Goal: Task Accomplishment & Management: Use online tool/utility

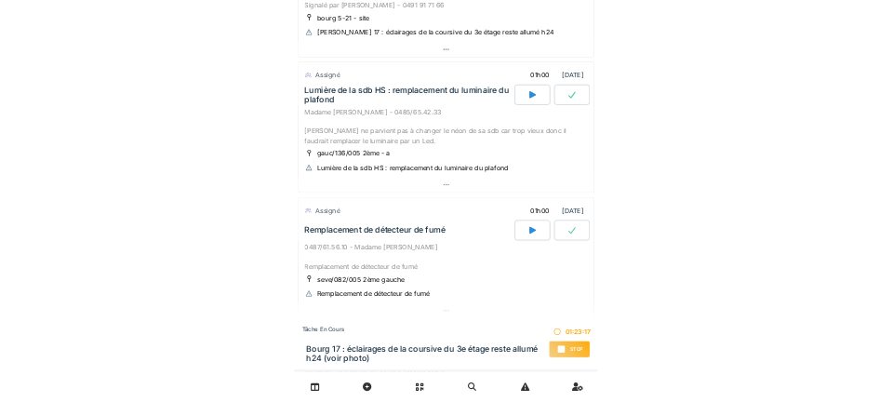
scroll to position [629, 0]
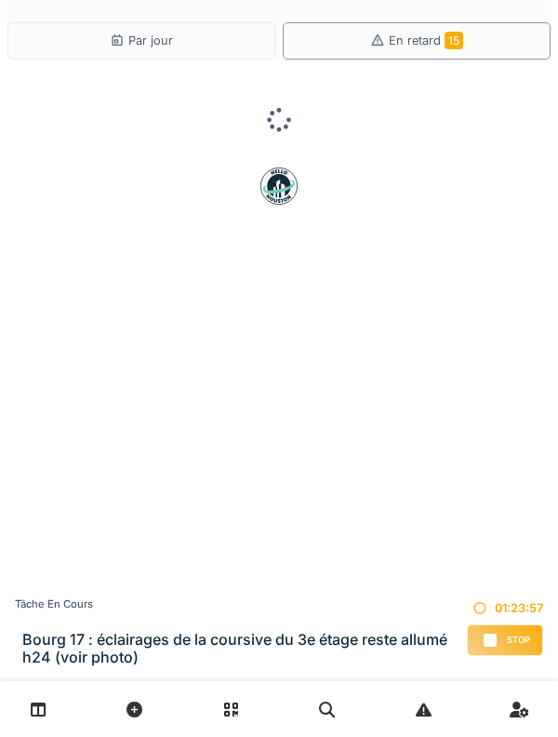
click at [85, 40] on div "Par jour" at bounding box center [141, 40] width 268 height 37
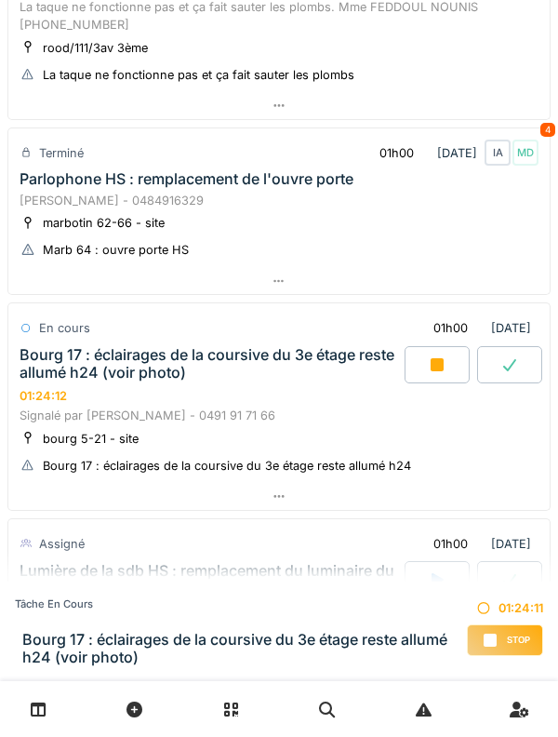
scroll to position [227, 0]
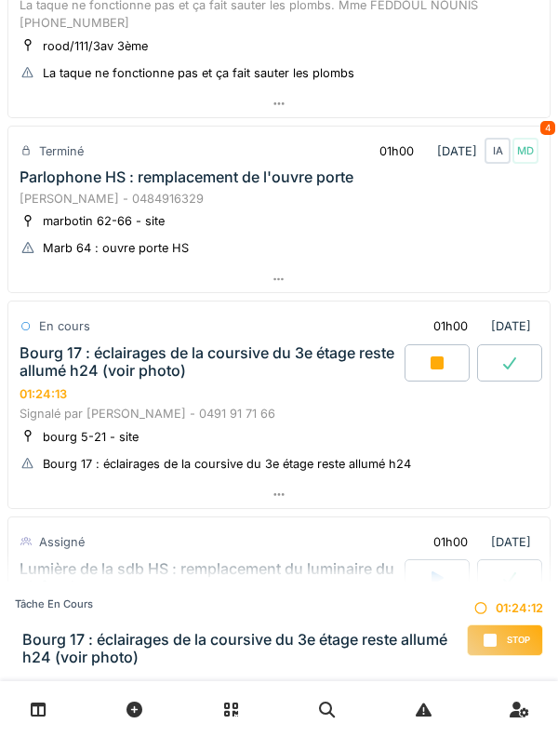
click at [423, 363] on div at bounding box center [437, 362] width 65 height 37
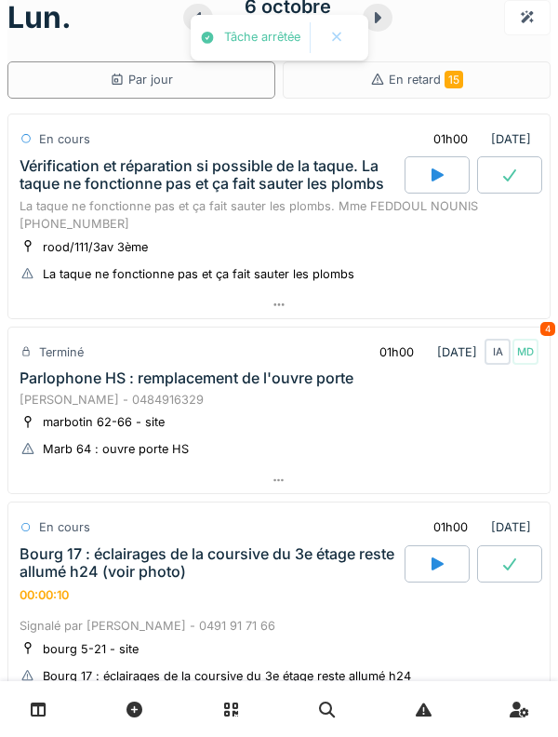
scroll to position [0, 0]
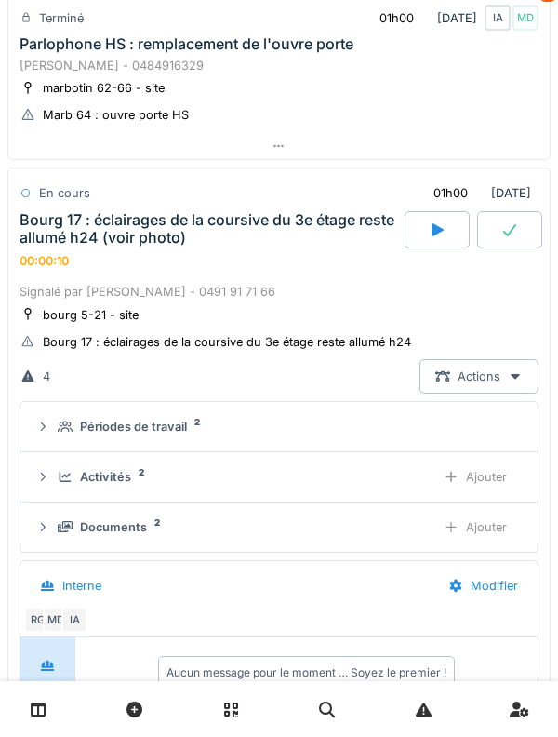
click at [76, 218] on div "Bourg 17 : éclairages de la coursive du 3e étage reste allumé h24 (voir photo)" at bounding box center [210, 228] width 381 height 35
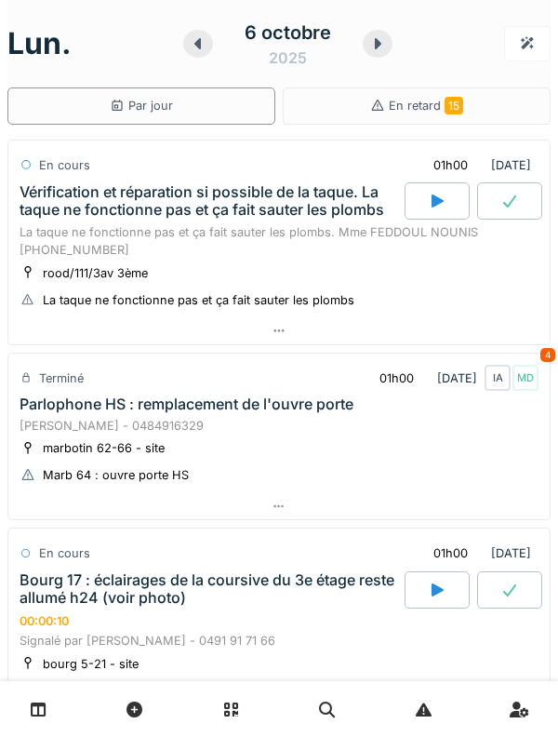
click at [382, 47] on icon at bounding box center [377, 43] width 19 height 15
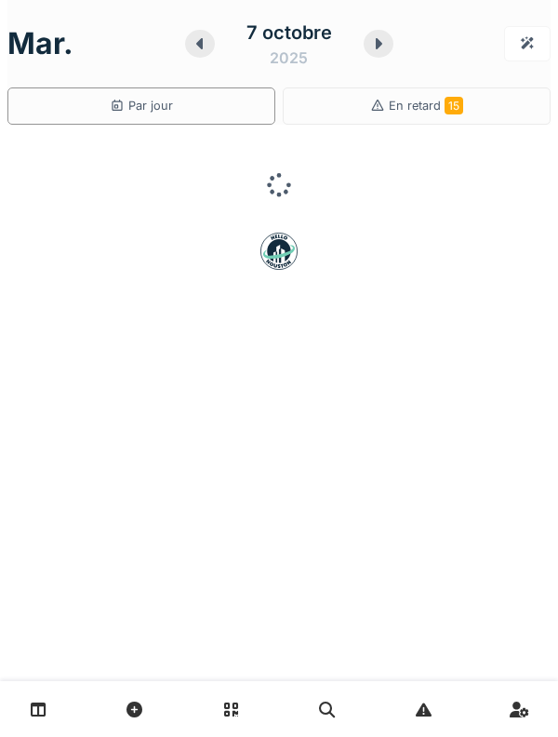
click at [382, 49] on icon at bounding box center [378, 43] width 19 height 15
click at [379, 44] on icon at bounding box center [379, 43] width 7 height 11
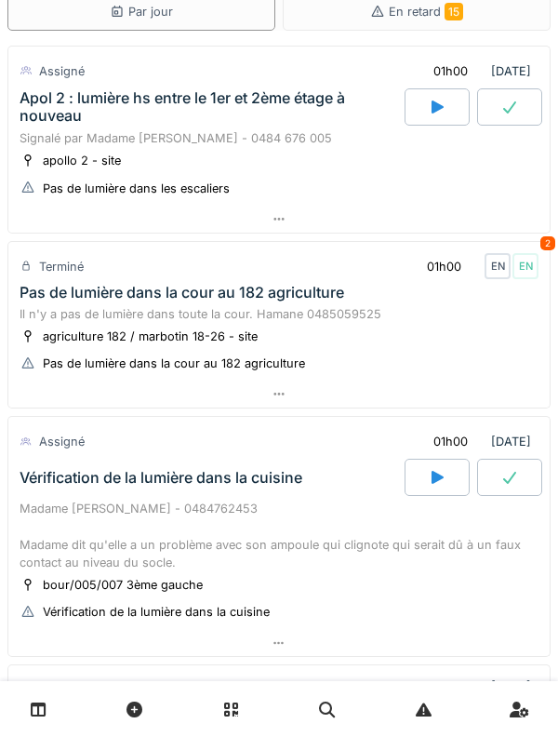
scroll to position [100, 0]
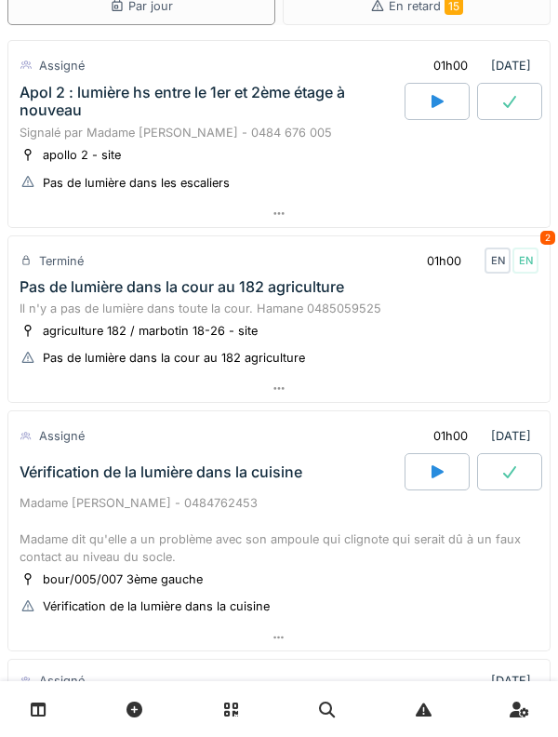
click at [68, 270] on div "Terminé" at bounding box center [61, 261] width 45 height 18
click at [60, 296] on div "Pas de lumière dans la cour au 182 agriculture" at bounding box center [182, 287] width 325 height 18
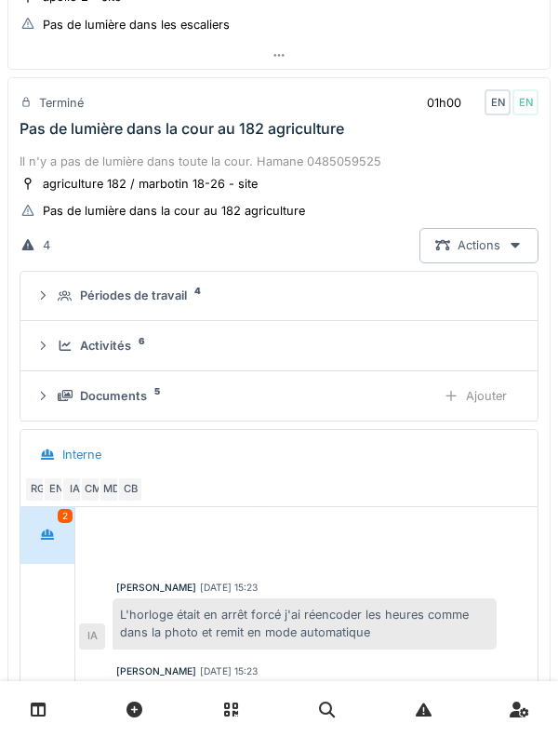
scroll to position [278, 0]
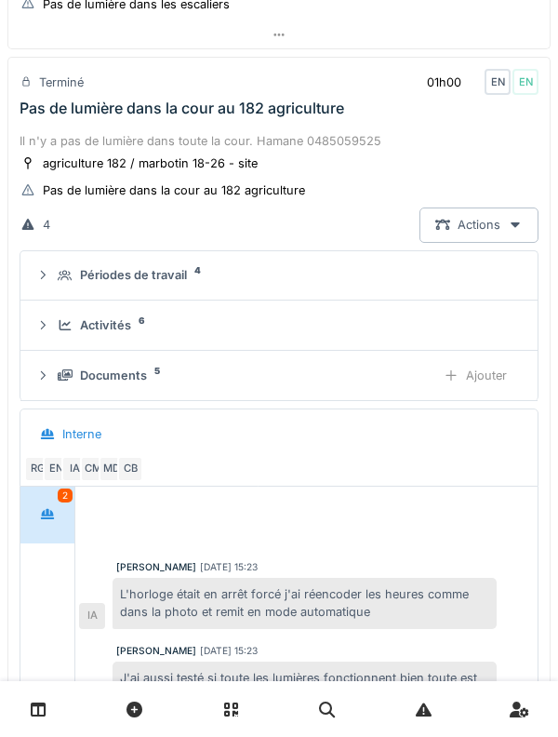
click at [54, 284] on div "Périodes de travail 4" at bounding box center [278, 275] width 487 height 18
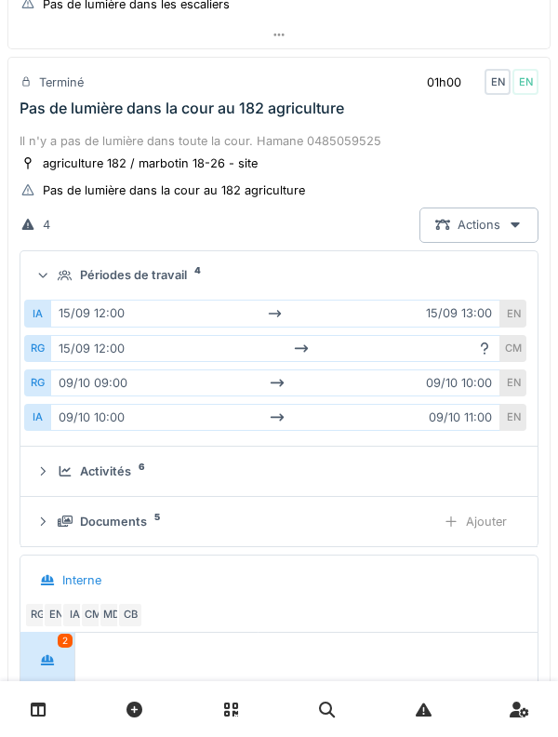
click at [48, 284] on div "Périodes de travail 4" at bounding box center [278, 275] width 487 height 18
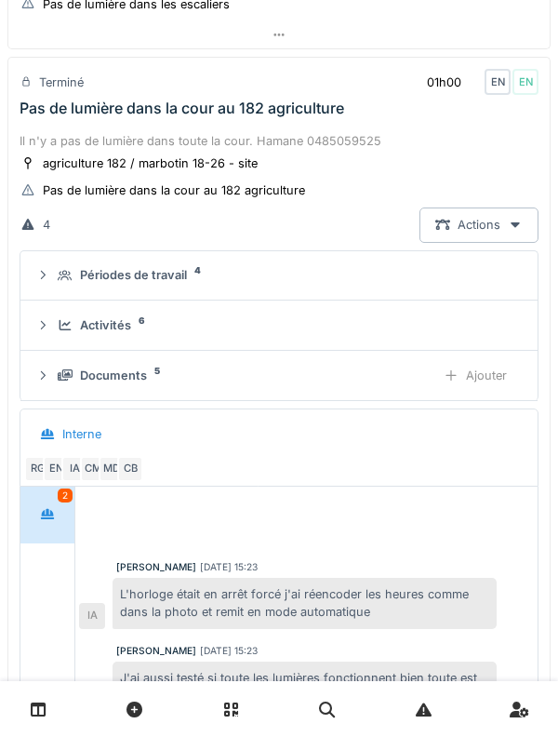
click at [47, 334] on div at bounding box center [42, 325] width 15 height 18
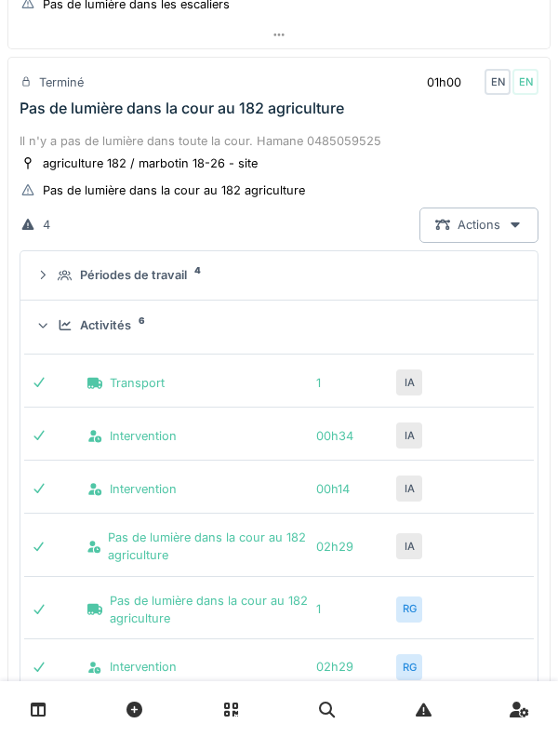
click at [46, 333] on icon at bounding box center [43, 325] width 12 height 15
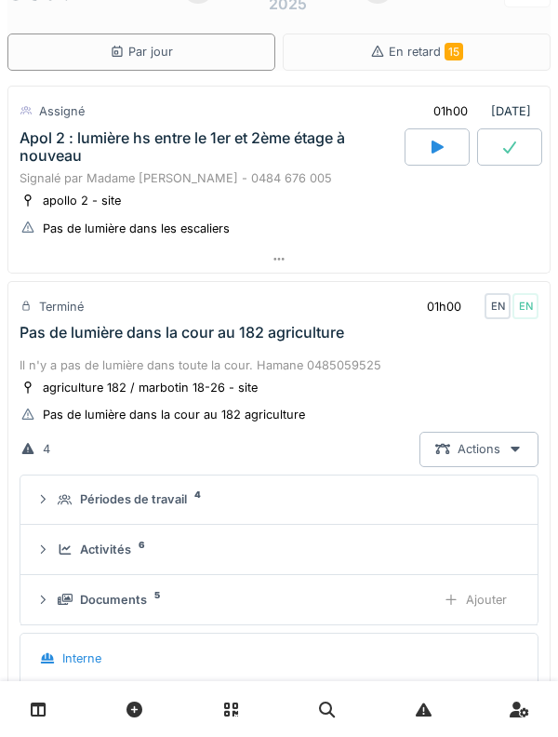
scroll to position [15, 0]
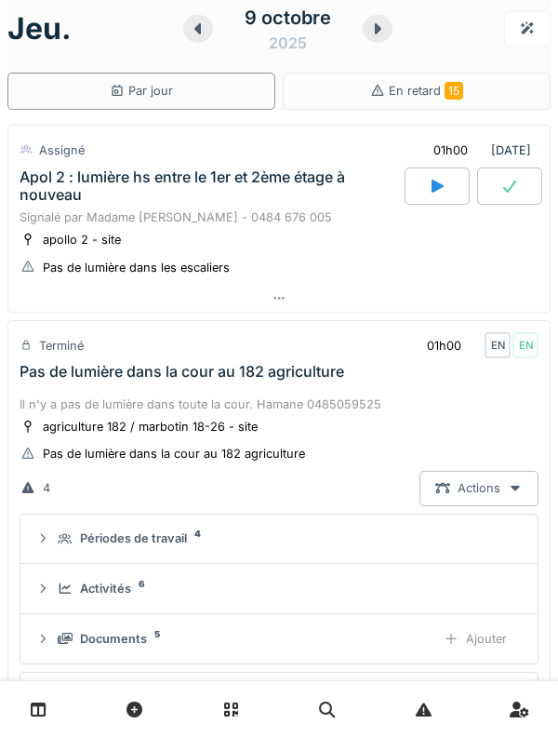
click at [50, 380] on div "Pas de lumière dans la cour au 182 agriculture" at bounding box center [182, 372] width 325 height 18
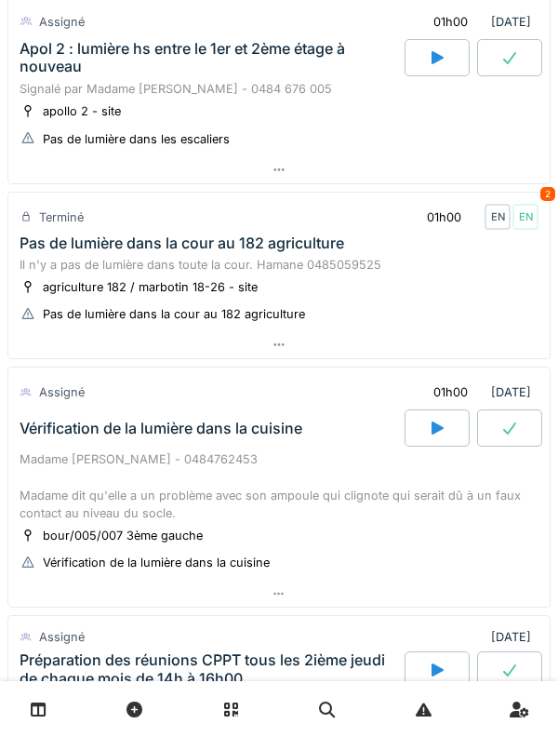
scroll to position [0, 0]
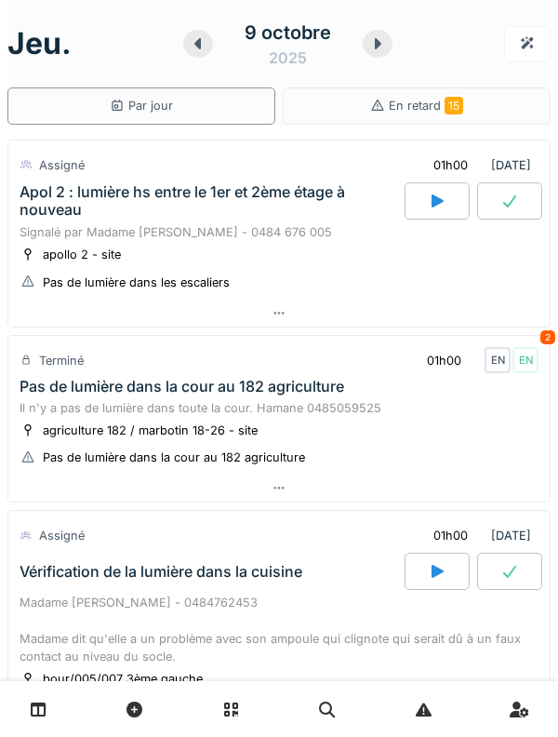
click at [45, 401] on div "Il n'y a pas de lumière dans toute la cour. Hamane 0485059525" at bounding box center [279, 408] width 519 height 18
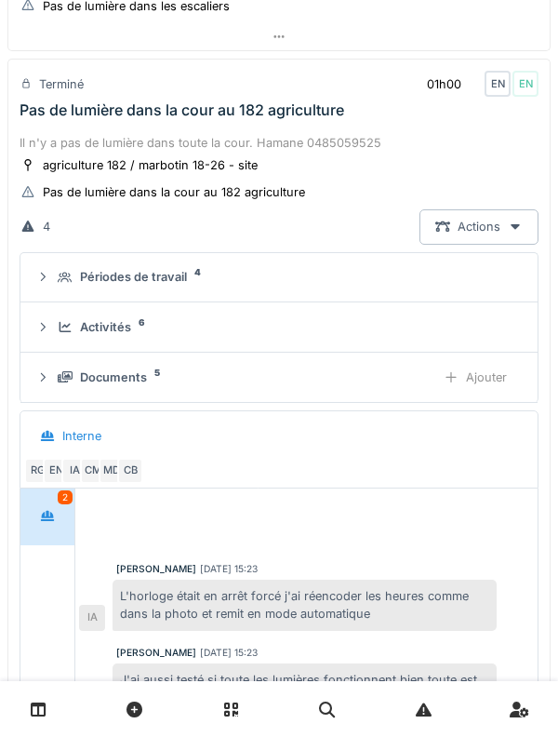
scroll to position [278, 0]
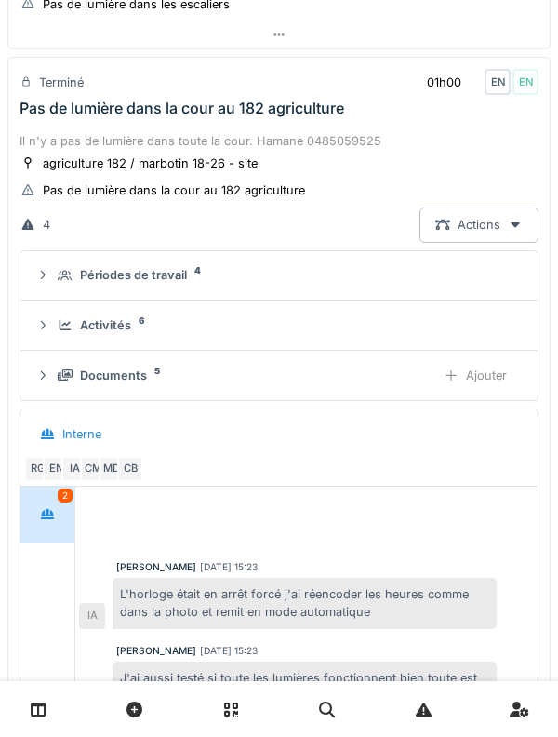
click at [53, 334] on div "Activités 6" at bounding box center [278, 325] width 487 height 18
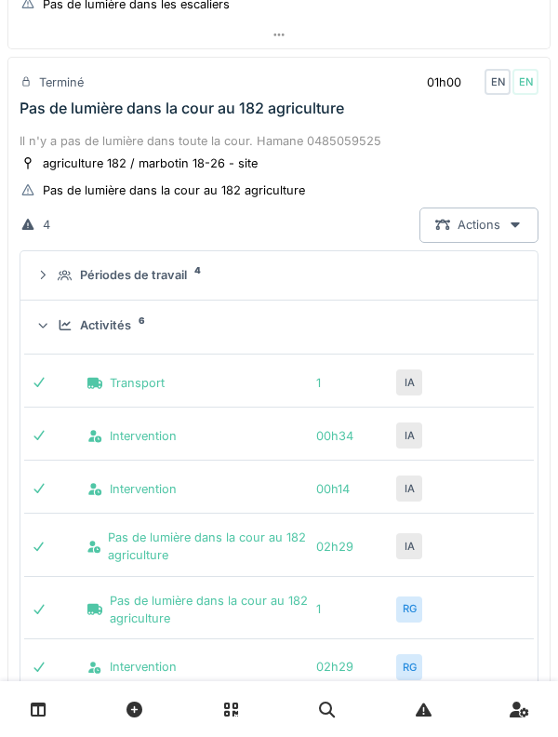
click at [55, 334] on div "Activités 6" at bounding box center [278, 325] width 487 height 18
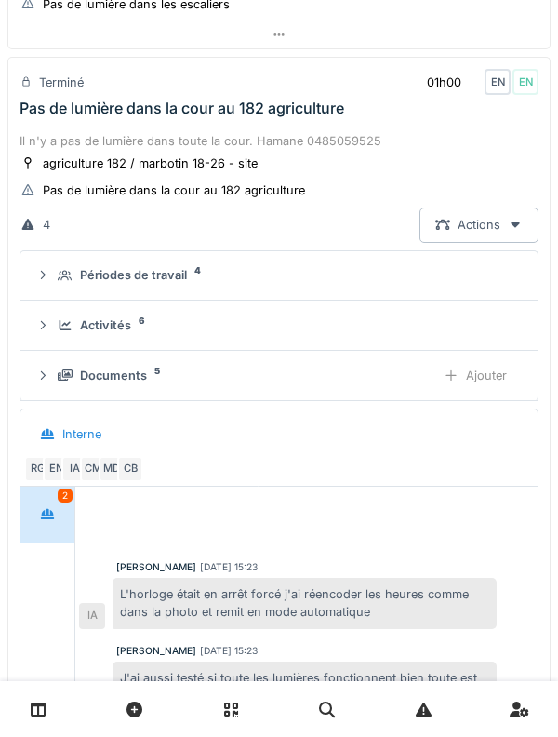
click at [56, 284] on div "Périodes de travail 4" at bounding box center [278, 275] width 487 height 18
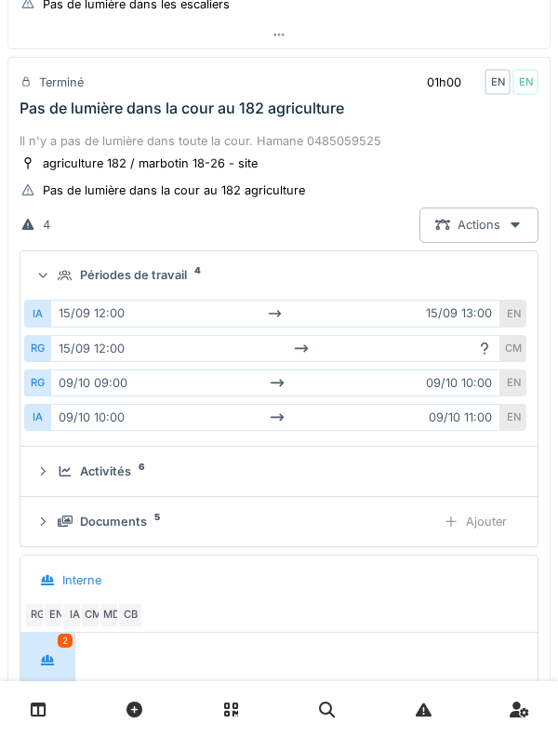
click at [60, 281] on icon at bounding box center [65, 275] width 15 height 11
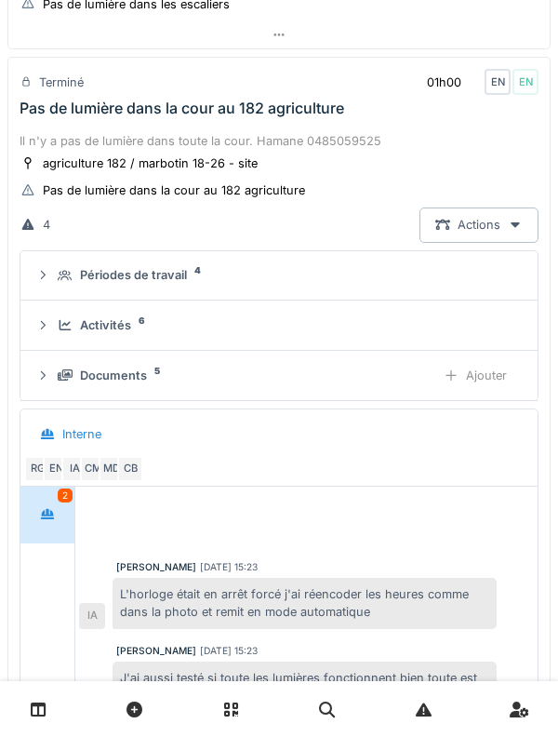
click at [50, 334] on div "Activités 6" at bounding box center [278, 325] width 487 height 18
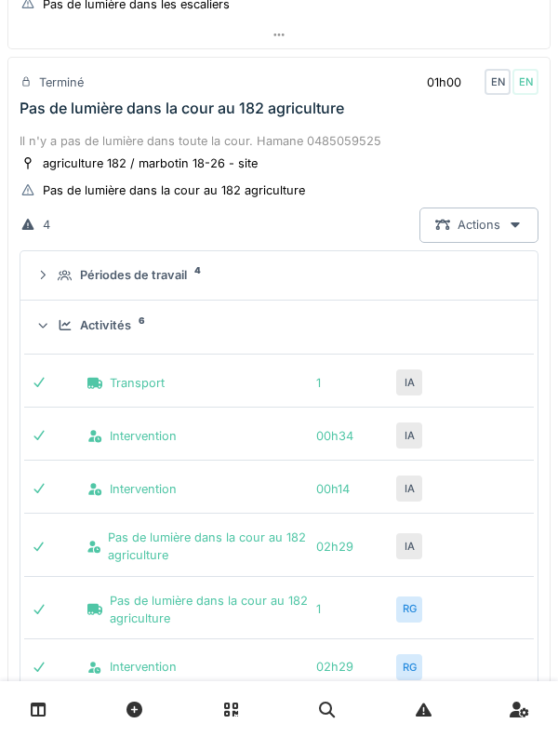
click at [44, 333] on icon at bounding box center [43, 325] width 12 height 15
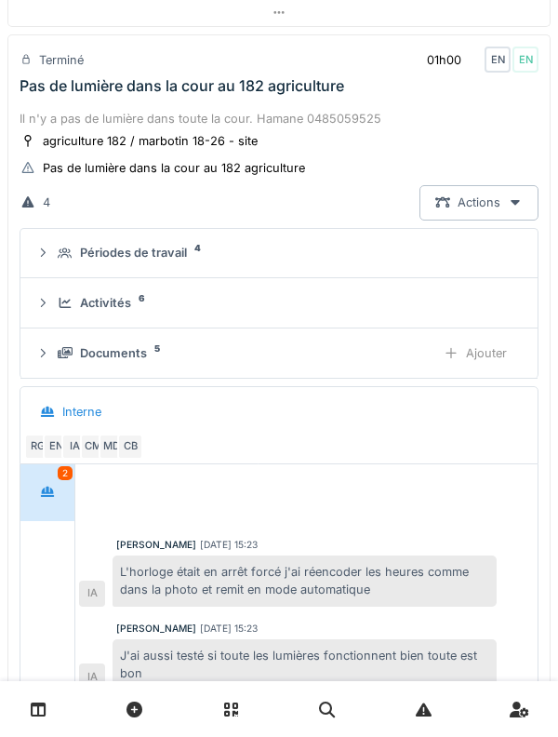
scroll to position [302, 0]
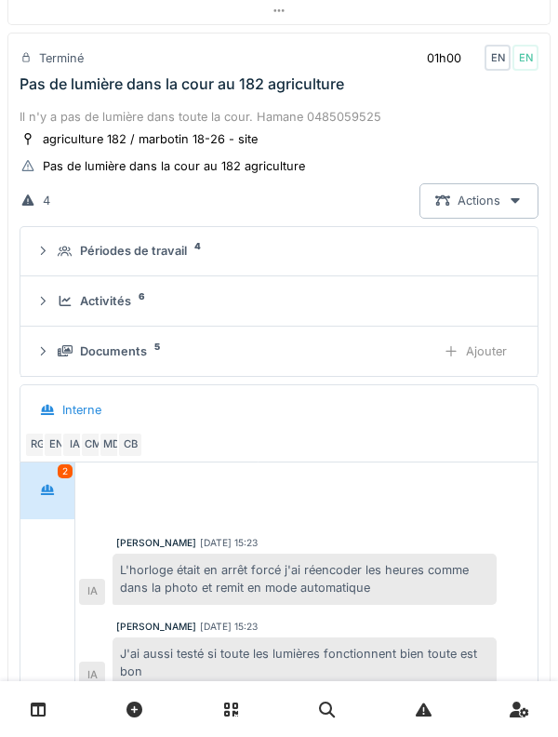
click at [54, 363] on div "Documents 5 Ajouter" at bounding box center [278, 351] width 487 height 34
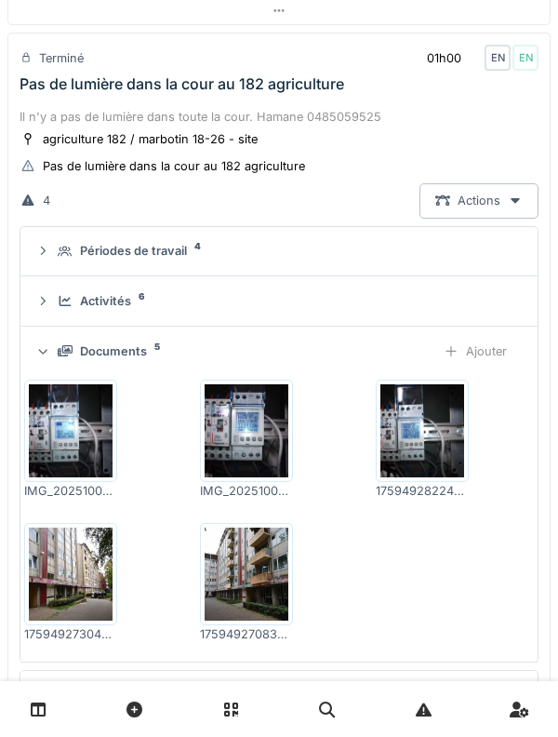
click at [47, 360] on div "Documents 5 Ajouter" at bounding box center [278, 351] width 487 height 34
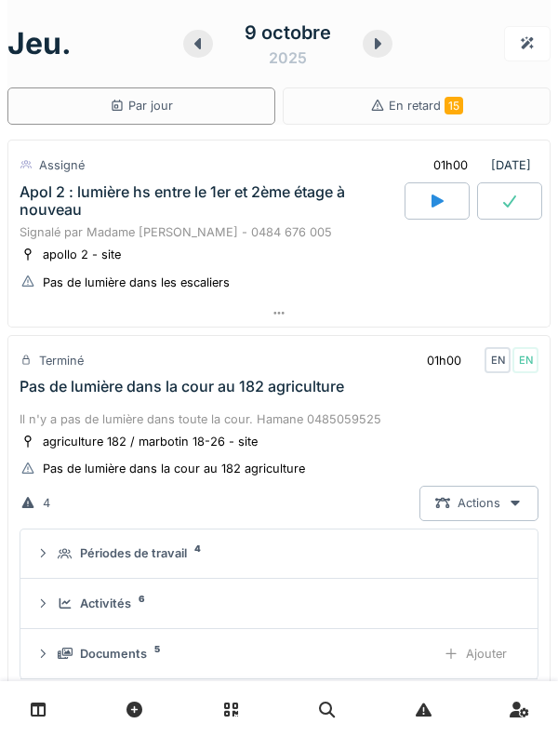
scroll to position [0, 0]
click at [26, 395] on div "Pas de lumière dans la cour au 182 agriculture" at bounding box center [182, 387] width 325 height 18
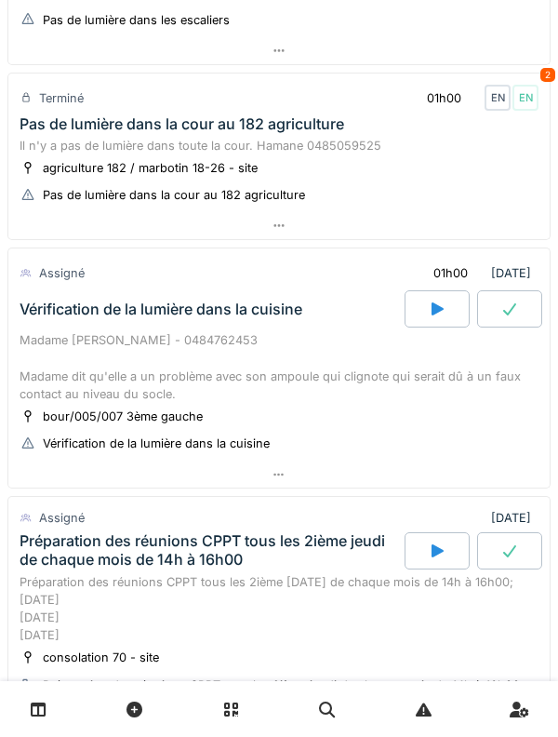
scroll to position [268, 0]
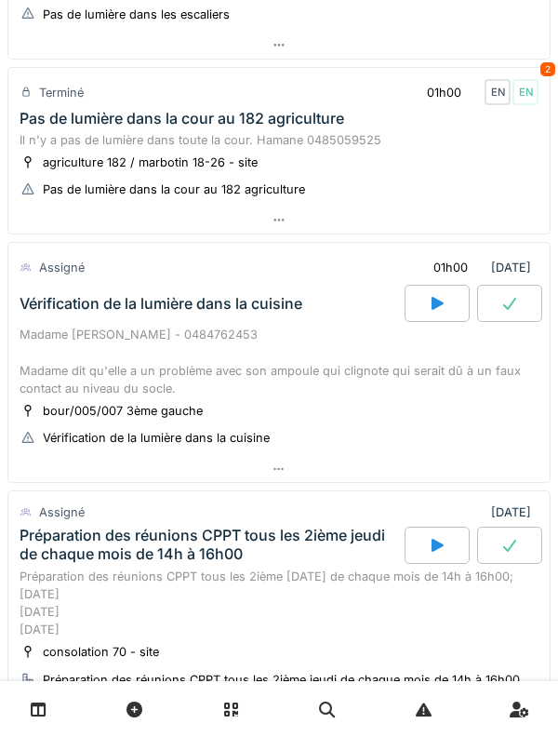
click at [60, 361] on div "Madame Aicha DERRAZ - 0484762453 Madame dit qu'elle a un problème avec son ampo…" at bounding box center [279, 362] width 519 height 72
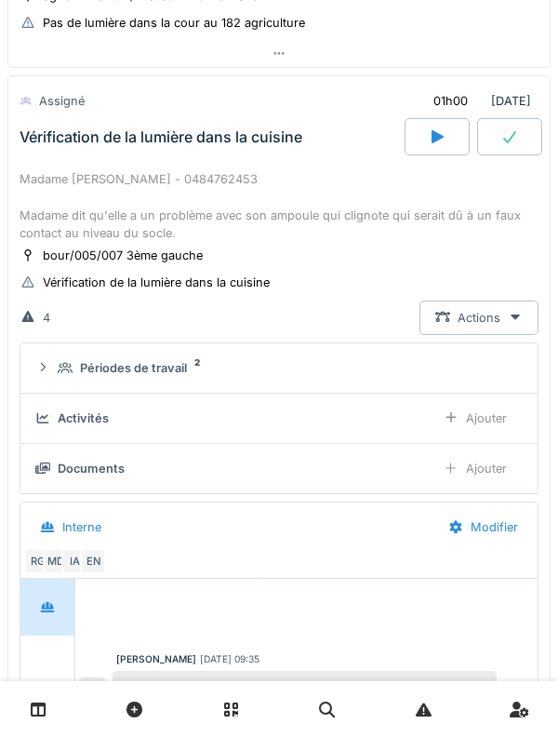
scroll to position [453, 0]
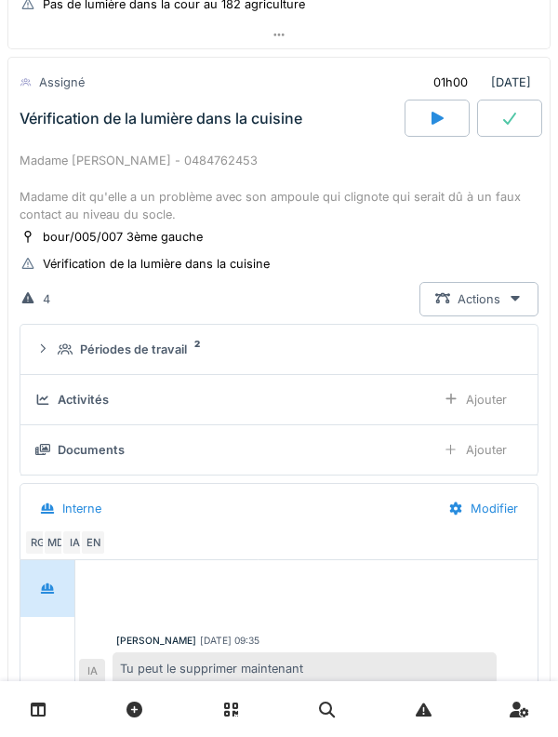
click at [58, 358] on div "Périodes de travail 2" at bounding box center [287, 349] width 458 height 18
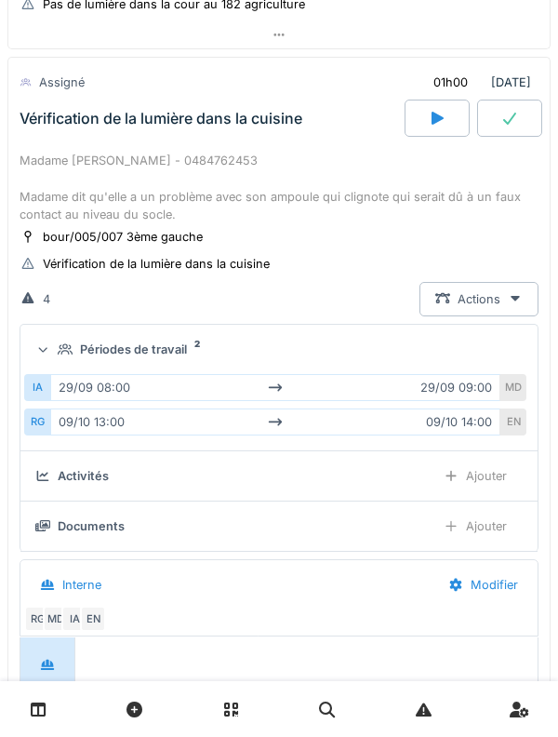
click at [51, 356] on div at bounding box center [42, 348] width 18 height 15
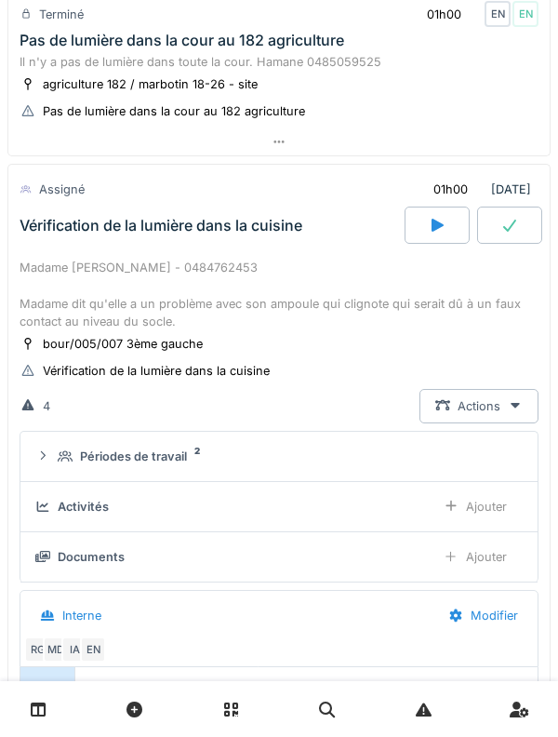
scroll to position [341, 0]
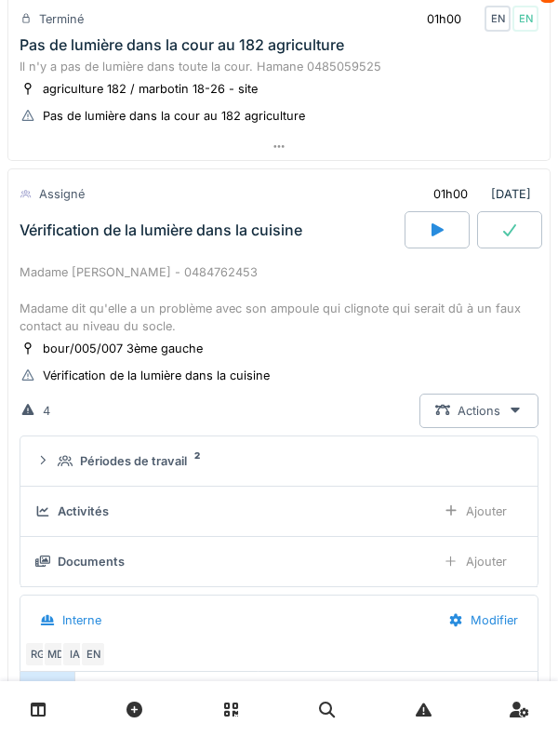
click at [30, 330] on div "Madame Aicha DERRAZ - 0484762453 Madame dit qu'elle a un problème avec son ampo…" at bounding box center [279, 299] width 519 height 72
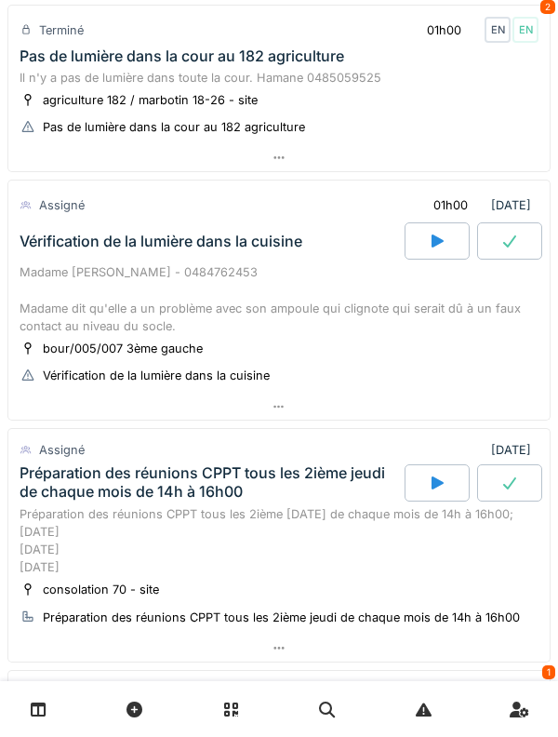
scroll to position [323, 0]
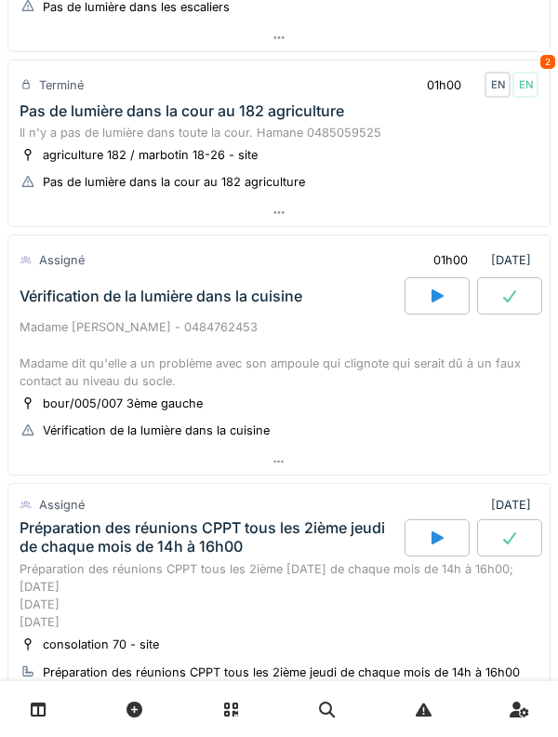
click at [60, 372] on div "Madame Aicha DERRAZ - 0484762453 Madame dit qu'elle a un problème avec son ampo…" at bounding box center [279, 354] width 519 height 72
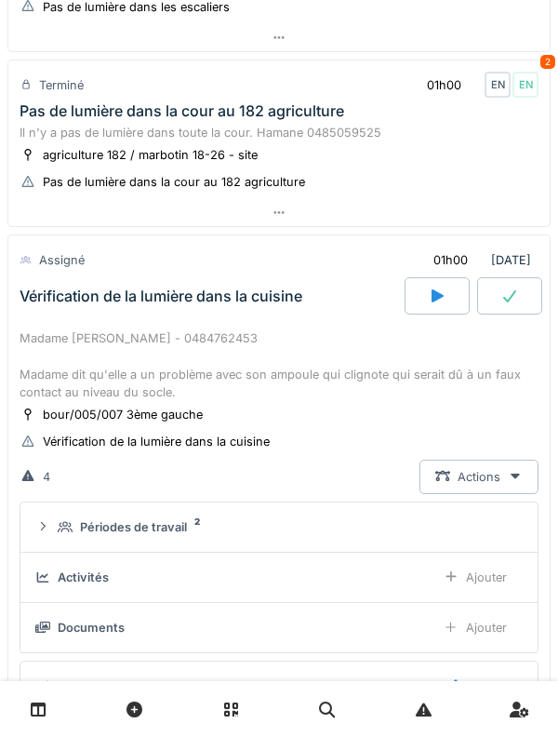
scroll to position [453, 0]
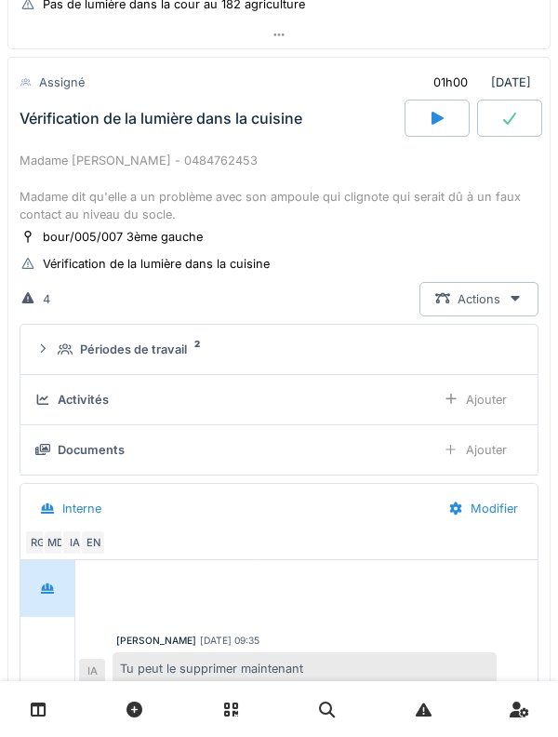
click at [58, 355] on icon at bounding box center [65, 349] width 15 height 12
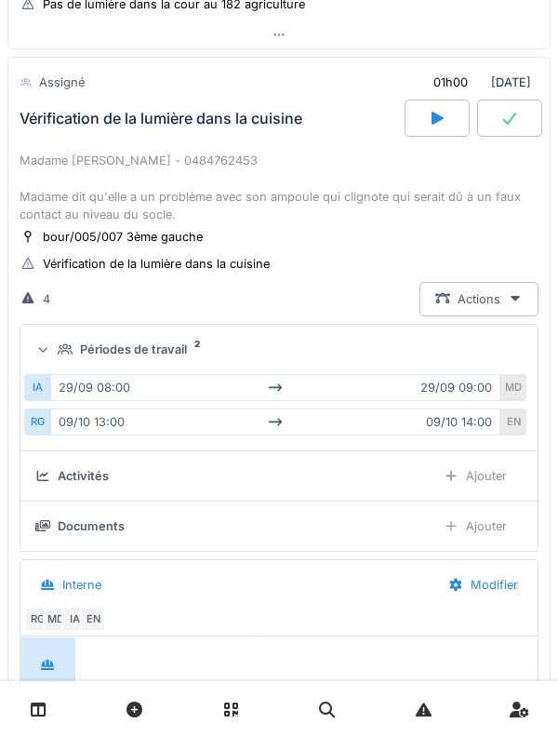
click at [59, 358] on div "Périodes de travail 2" at bounding box center [287, 349] width 458 height 18
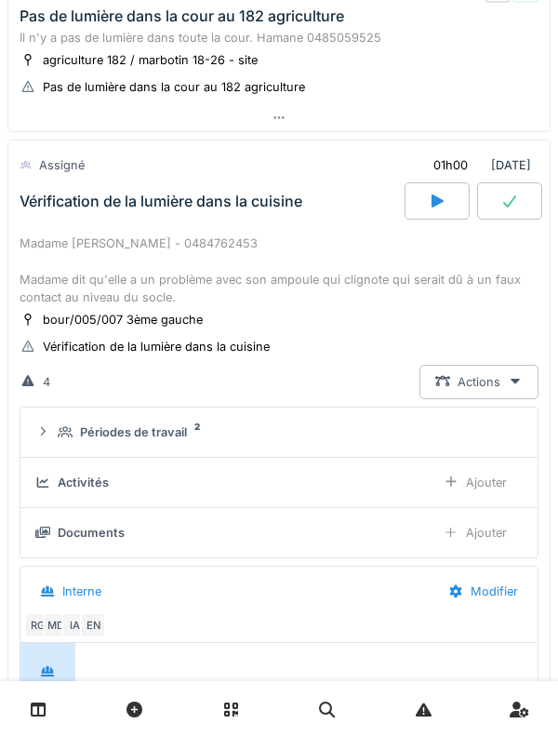
scroll to position [369, 0]
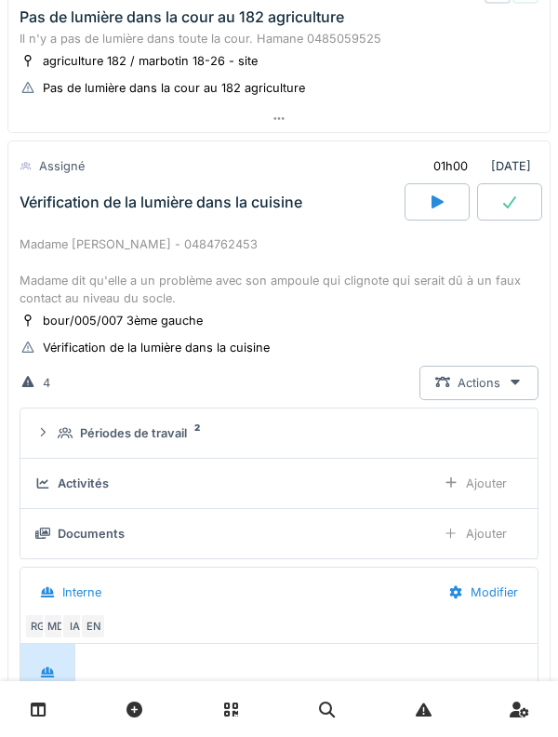
click at [64, 220] on div "Vérification de la lumière dans la cuisine" at bounding box center [210, 201] width 389 height 37
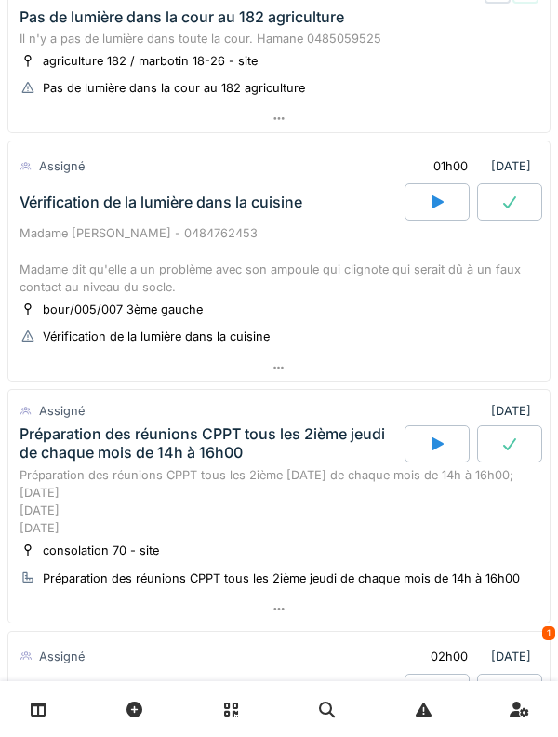
click at [65, 246] on div "Madame Aicha DERRAZ - 0484762453 Madame dit qu'elle a un problème avec son ampo…" at bounding box center [279, 260] width 519 height 72
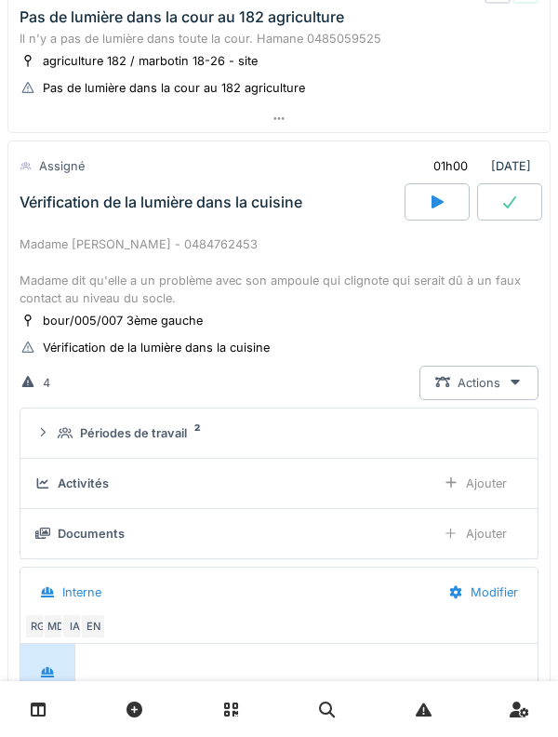
scroll to position [453, 0]
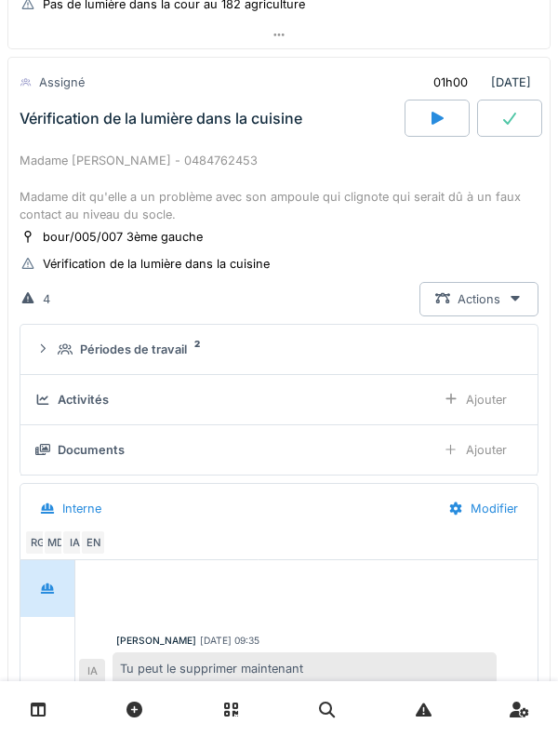
click at [53, 358] on div "Périodes de travail 2" at bounding box center [278, 349] width 487 height 18
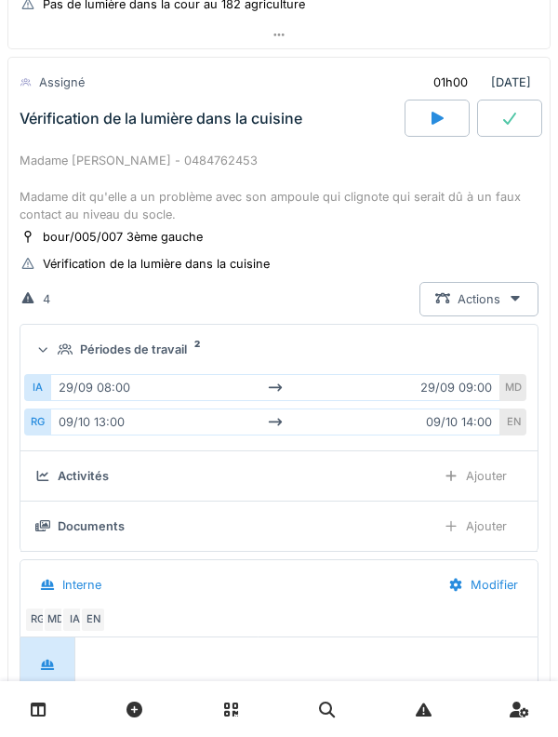
click at [82, 137] on div "Vérification de la lumière dans la cuisine" at bounding box center [210, 118] width 389 height 37
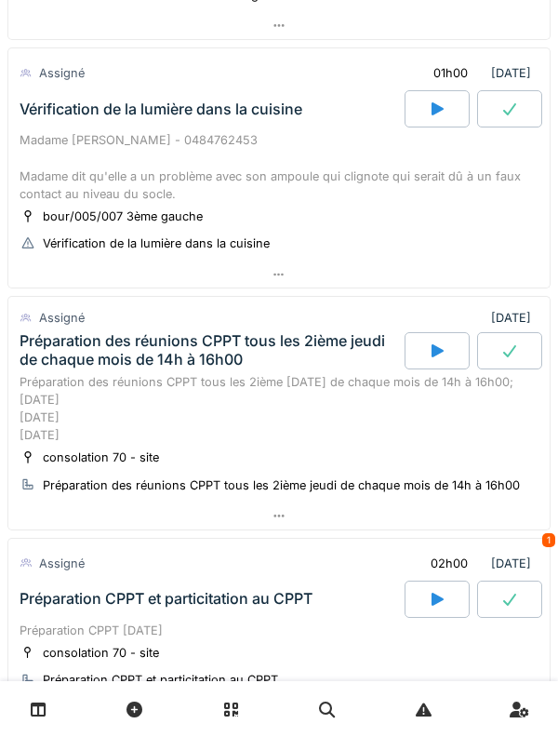
click at [67, 288] on div at bounding box center [278, 274] width 541 height 27
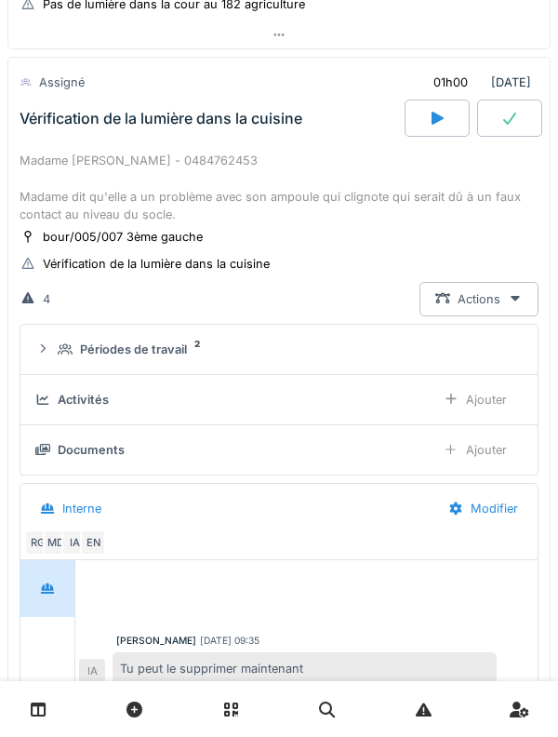
click at [60, 137] on div "Vérification de la lumière dans la cuisine" at bounding box center [210, 118] width 389 height 37
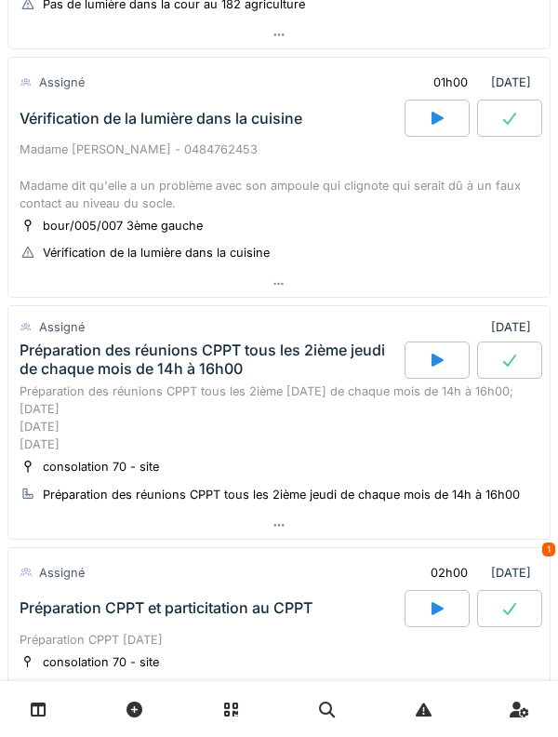
click at [60, 164] on div "Madame Aicha DERRAZ - 0484762453 Madame dit qu'elle a un problème avec son ampo…" at bounding box center [279, 176] width 519 height 72
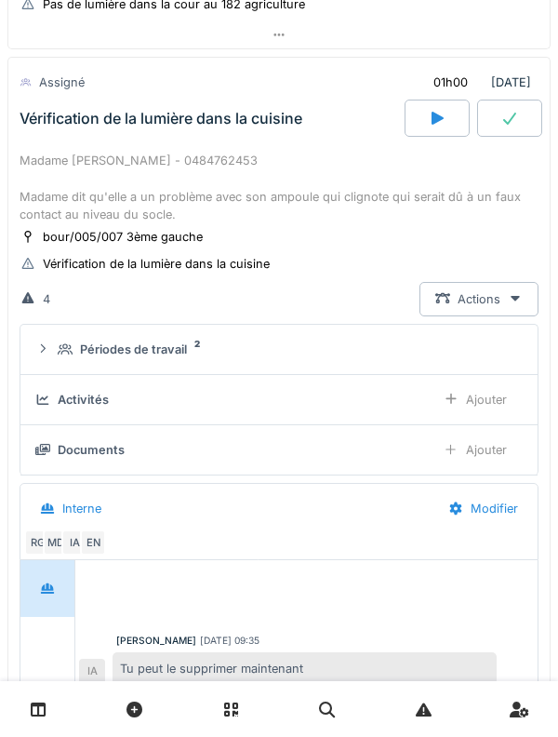
click at [65, 355] on icon at bounding box center [65, 349] width 15 height 12
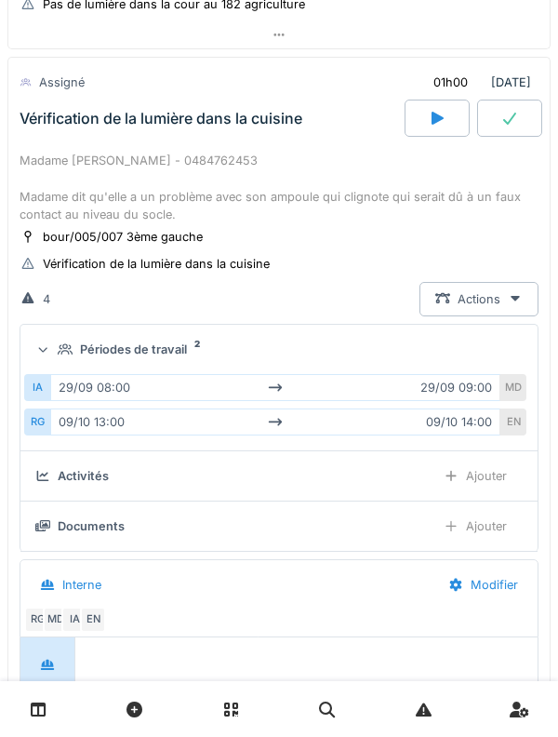
click at [62, 355] on icon at bounding box center [65, 349] width 15 height 12
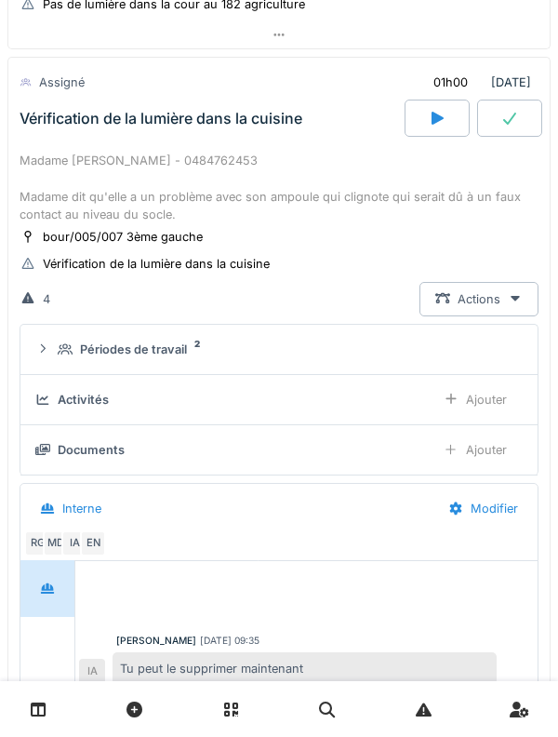
click at [61, 358] on div "Périodes de travail 2" at bounding box center [287, 349] width 458 height 18
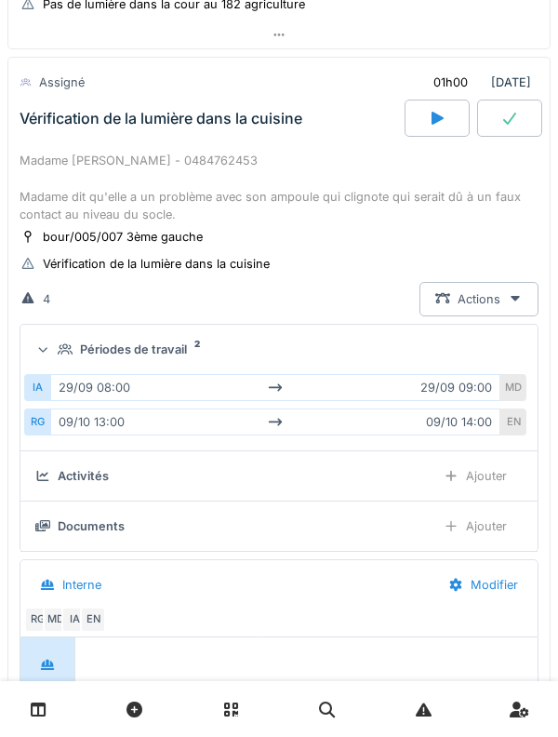
click at [58, 358] on div "Périodes de travail 2" at bounding box center [287, 349] width 458 height 18
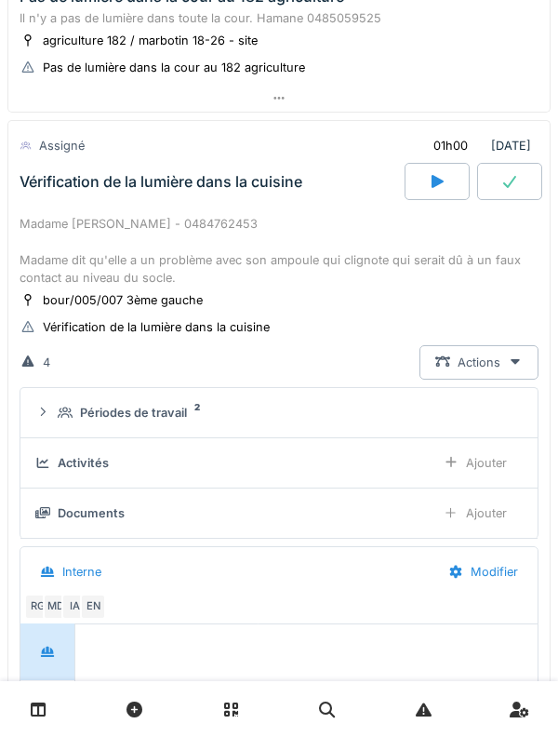
scroll to position [391, 0]
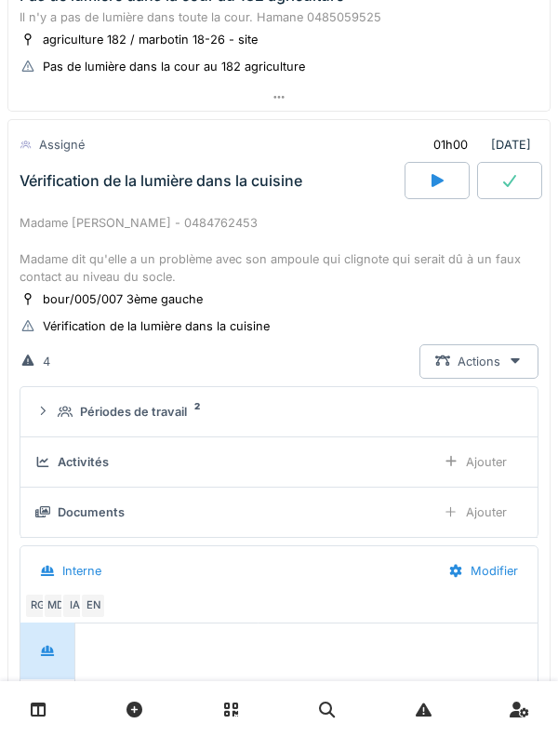
click at [63, 252] on div "Madame Aicha DERRAZ - 0484762453 Madame dit qu'elle a un problème avec son ampo…" at bounding box center [279, 250] width 519 height 72
